Goal: Task Accomplishment & Management: Use online tool/utility

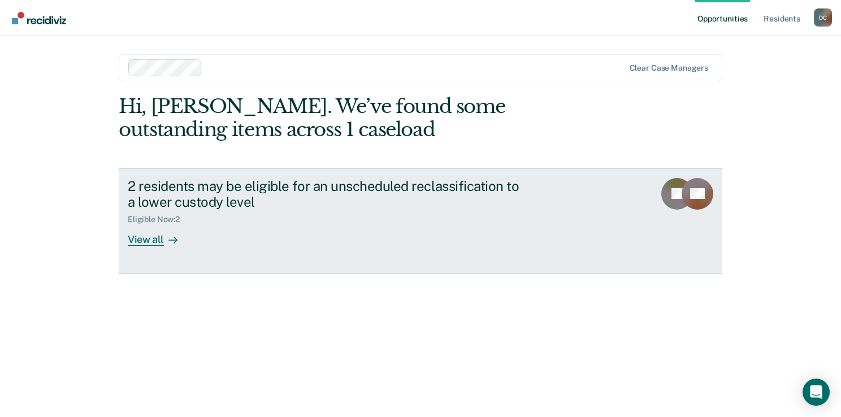
click at [157, 238] on div "View all" at bounding box center [159, 235] width 63 height 22
